Goal: Find specific page/section: Find specific page/section

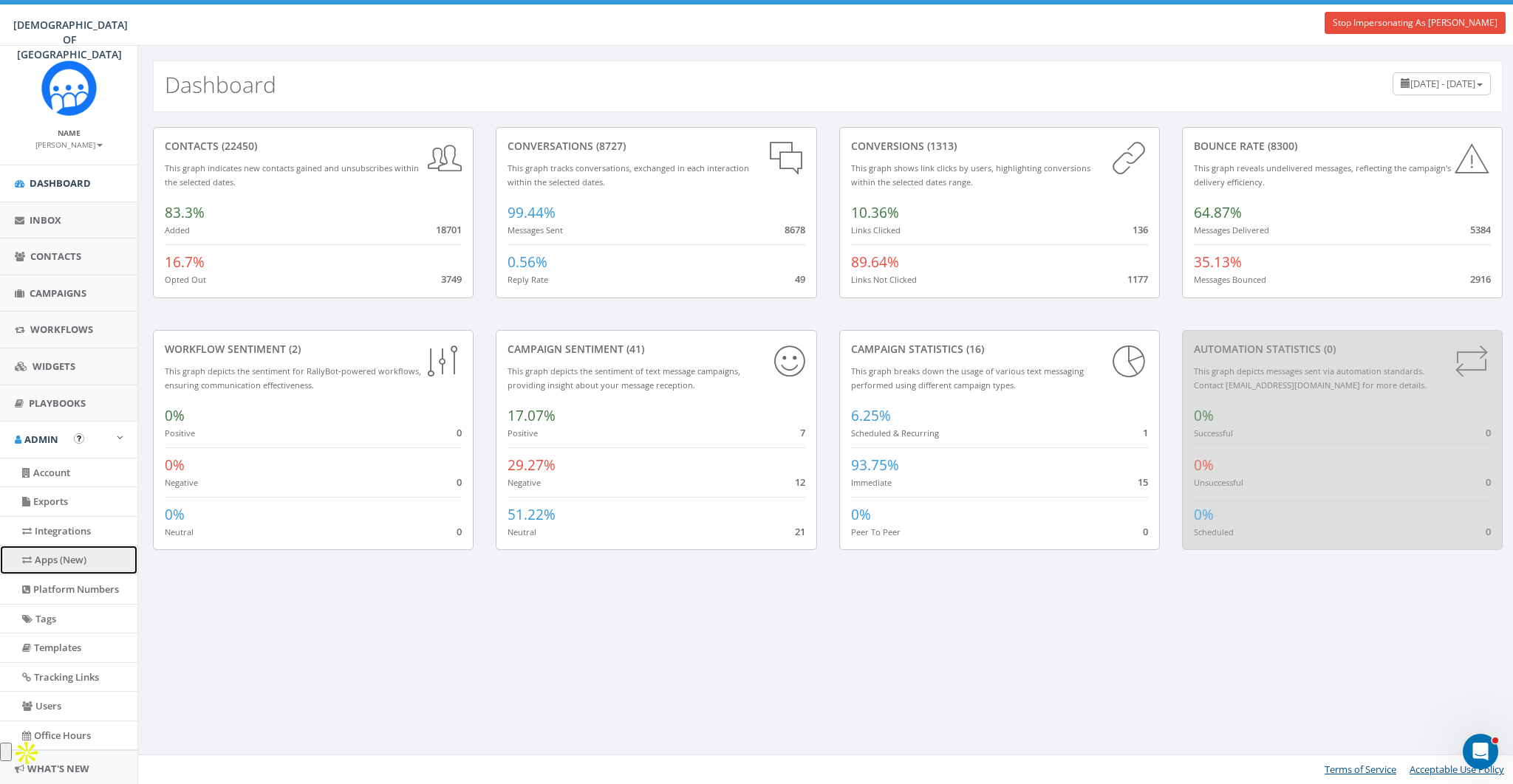
click at [52, 555] on link "Apps (New)" at bounding box center [69, 560] width 137 height 29
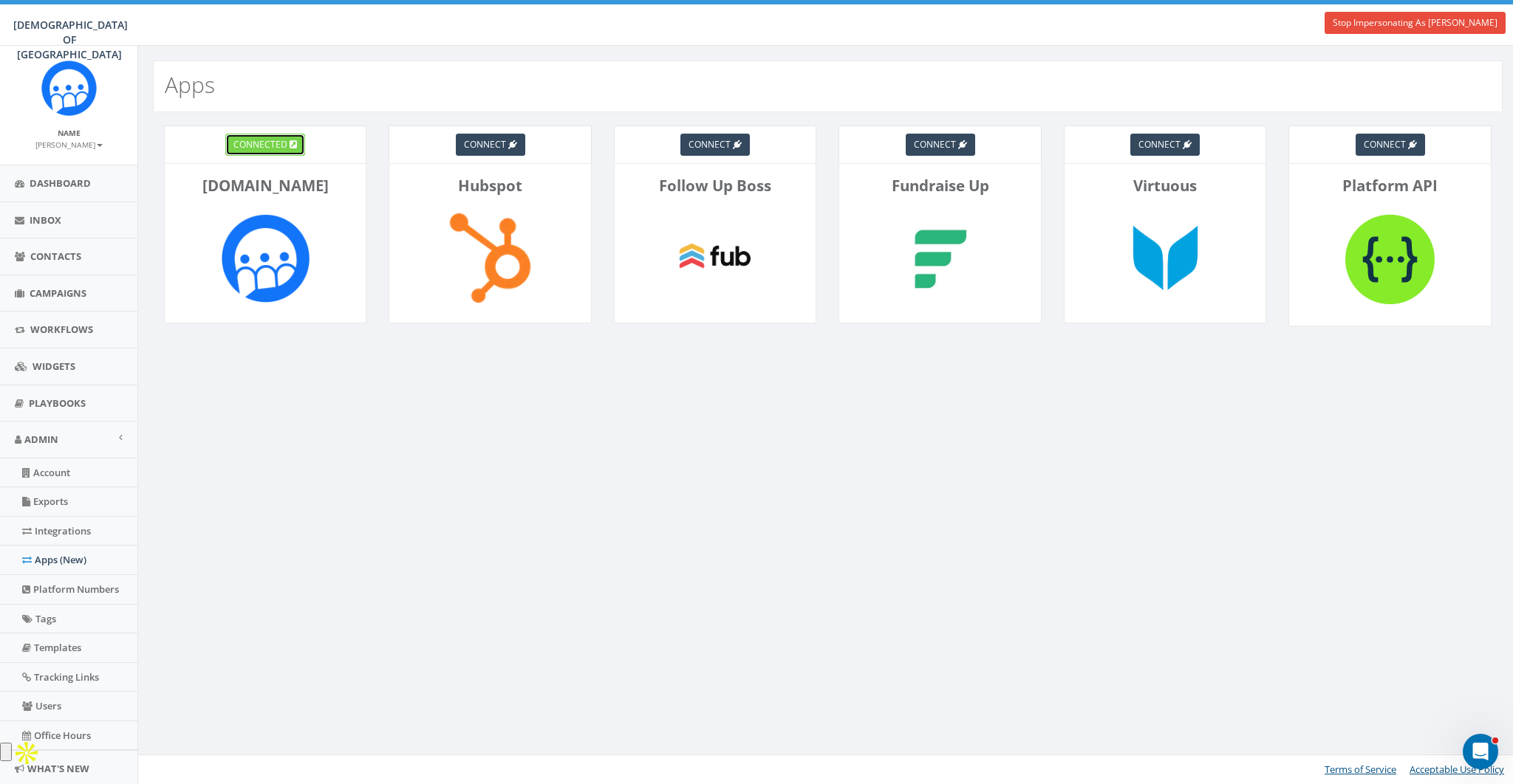
click at [241, 142] on span "connected" at bounding box center [260, 144] width 54 height 13
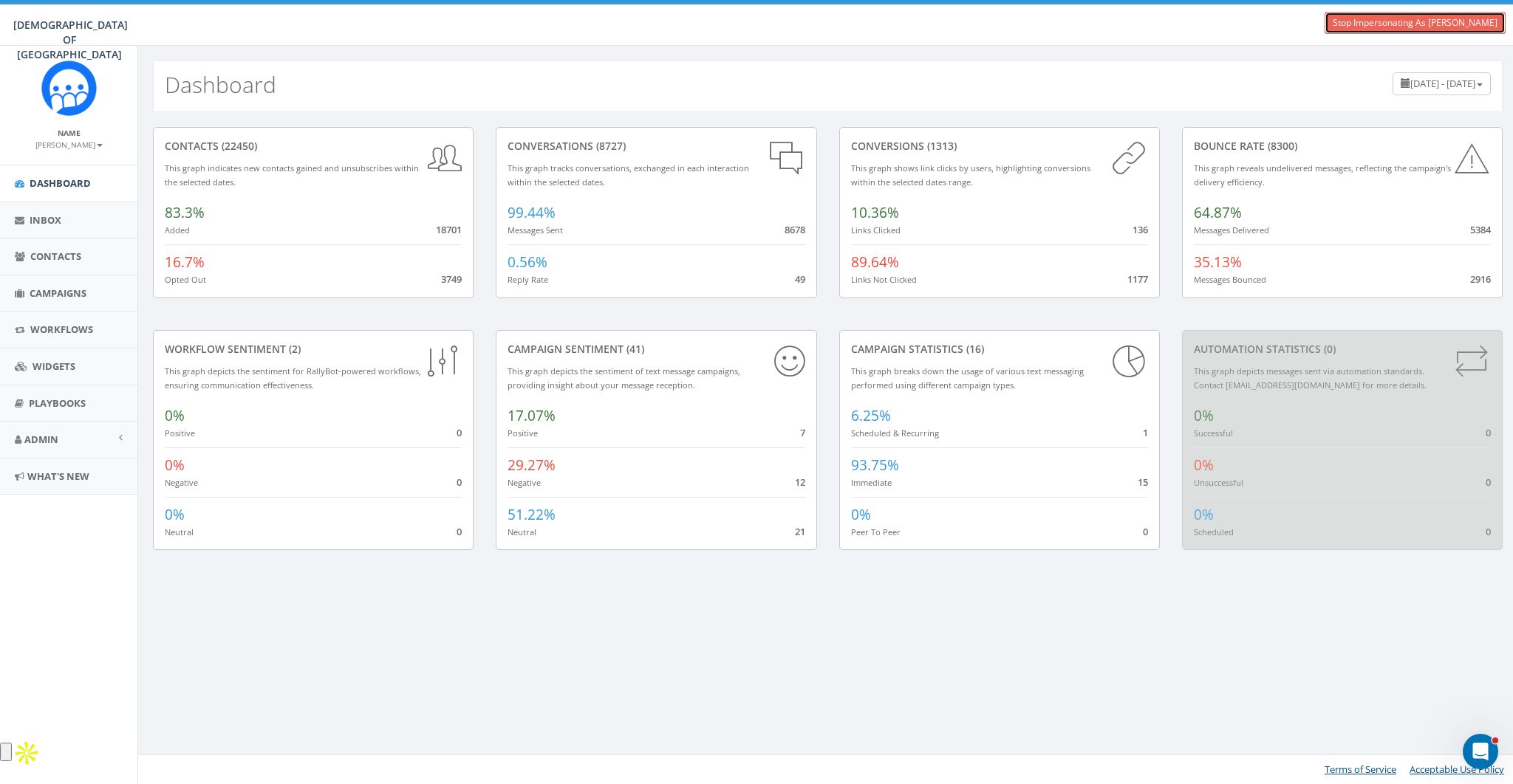
click at [1370, 27] on link "Stop Impersonating As [PERSON_NAME]" at bounding box center [1415, 23] width 181 height 22
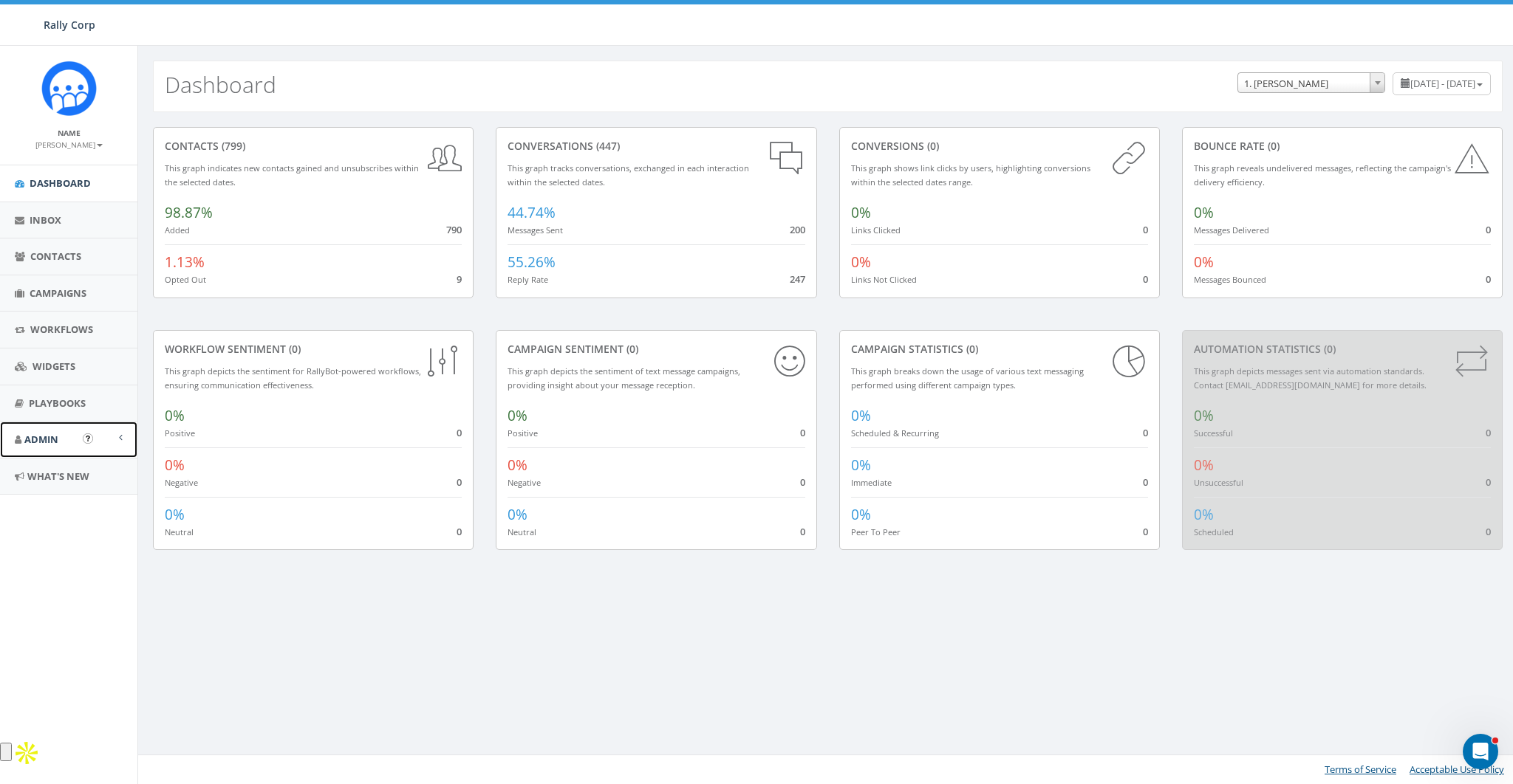
click at [42, 440] on span "Admin" at bounding box center [41, 439] width 34 height 14
